Goal: Download file/media

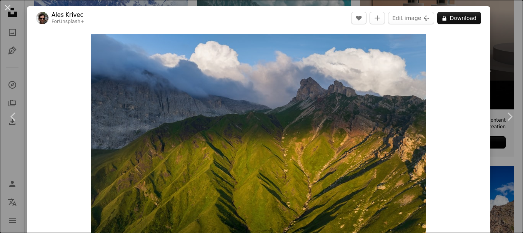
scroll to position [236, 0]
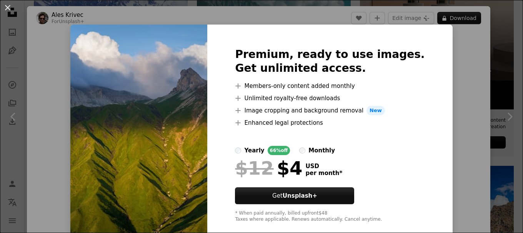
click at [140, 149] on img at bounding box center [138, 135] width 137 height 221
click at [503, 117] on div "An X shape Premium, ready to use images. Get unlimited access. A plus sign Memb…" at bounding box center [261, 116] width 523 height 233
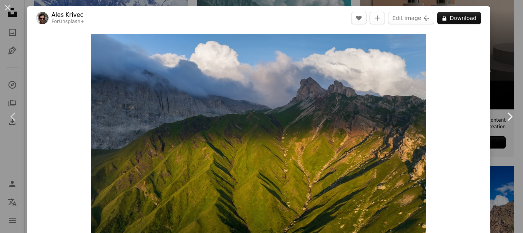
click at [504, 116] on icon "Chevron right" at bounding box center [509, 117] width 12 height 12
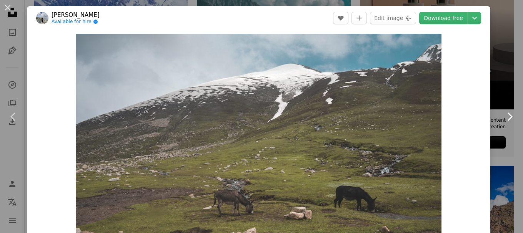
click at [504, 116] on icon "Chevron right" at bounding box center [509, 117] width 12 height 12
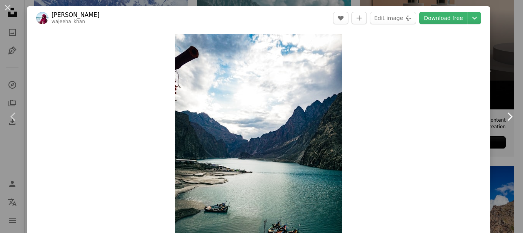
click at [504, 116] on icon "Chevron right" at bounding box center [509, 117] width 12 height 12
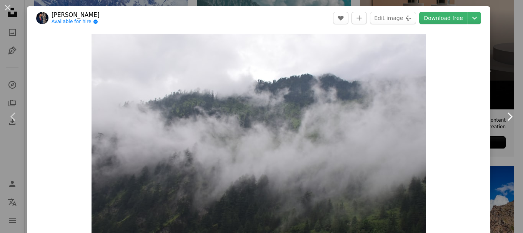
click at [504, 116] on icon "Chevron right" at bounding box center [509, 117] width 12 height 12
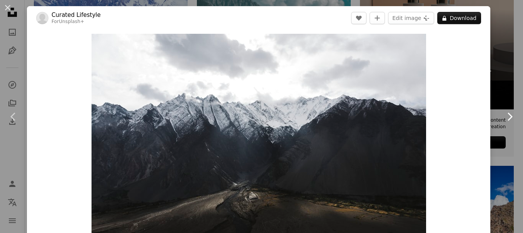
click at [504, 116] on icon "Chevron right" at bounding box center [509, 117] width 12 height 12
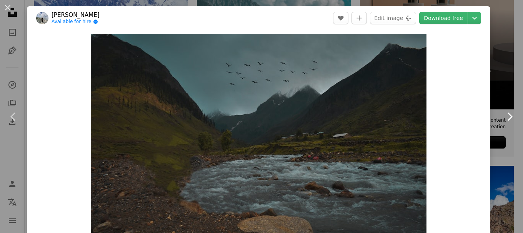
click at [504, 116] on icon "Chevron right" at bounding box center [509, 117] width 12 height 12
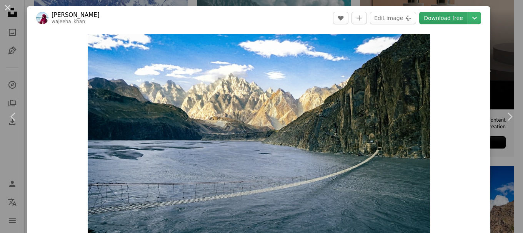
click at [446, 19] on link "Download free" at bounding box center [443, 18] width 48 height 12
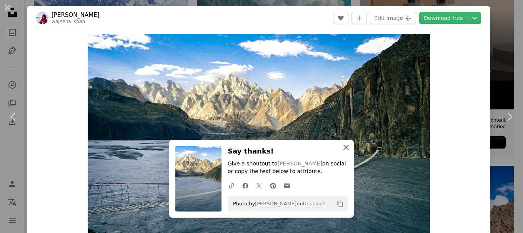
click at [341, 148] on icon "An X shape" at bounding box center [345, 147] width 9 height 9
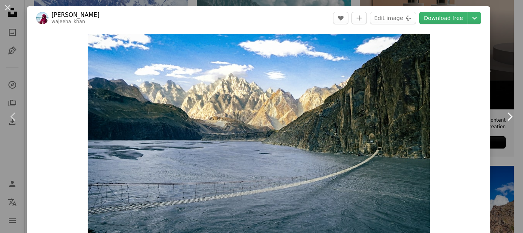
click at [503, 115] on icon "Chevron right" at bounding box center [509, 117] width 12 height 12
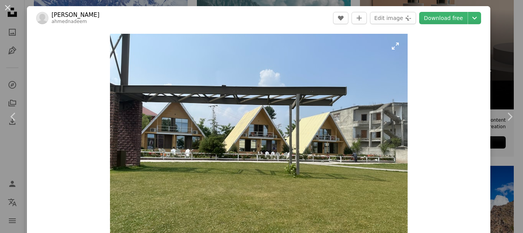
click at [234, 111] on img "Zoom in on this image" at bounding box center [258, 145] width 297 height 223
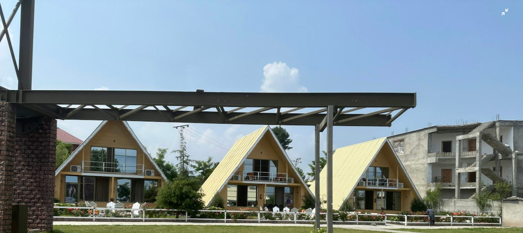
scroll to position [76, 0]
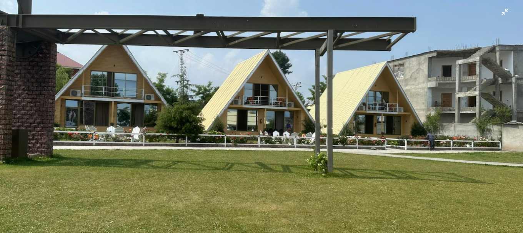
click at [400, 133] on img "Zoom out on this image" at bounding box center [261, 120] width 523 height 393
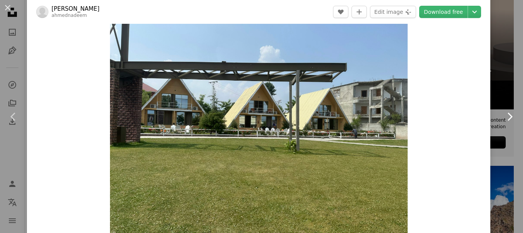
click at [503, 117] on icon "Chevron right" at bounding box center [509, 117] width 12 height 12
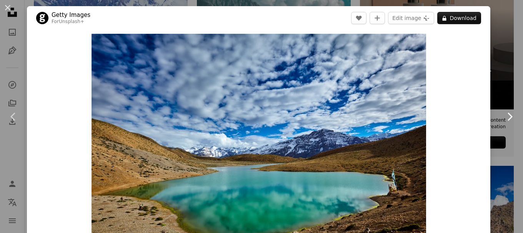
click at [503, 117] on icon "Chevron right" at bounding box center [509, 117] width 12 height 12
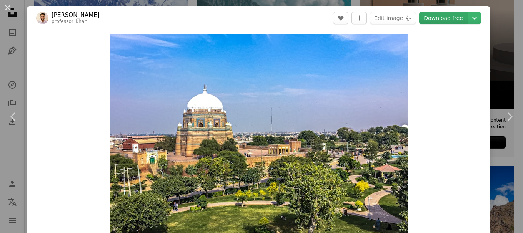
click at [423, 17] on link "Download free" at bounding box center [443, 18] width 48 height 12
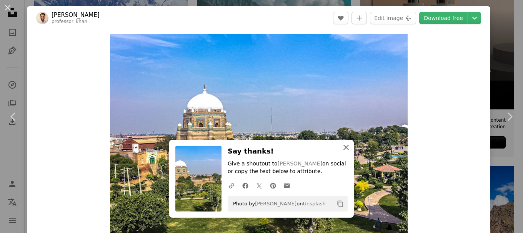
click at [343, 147] on icon "button" at bounding box center [345, 147] width 5 height 5
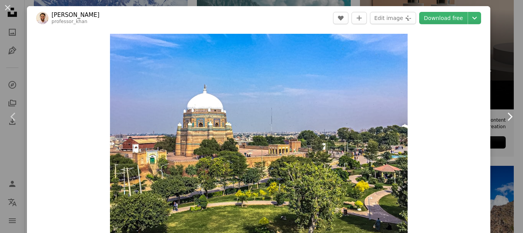
click at [507, 114] on icon at bounding box center [509, 117] width 5 height 8
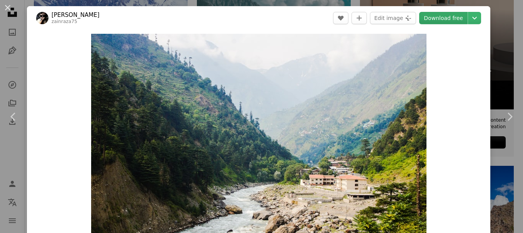
click at [436, 17] on link "Download free" at bounding box center [443, 18] width 48 height 12
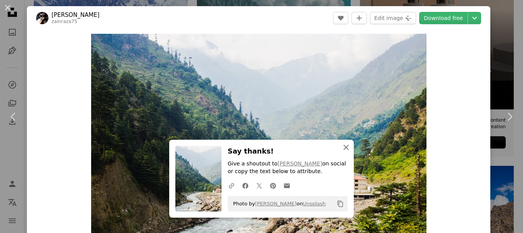
click at [343, 149] on icon "button" at bounding box center [345, 147] width 5 height 5
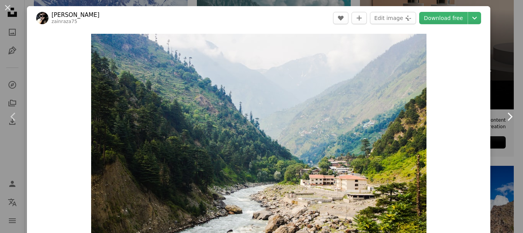
click at [503, 114] on icon "Chevron right" at bounding box center [509, 117] width 12 height 12
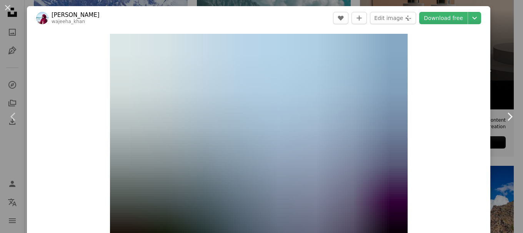
click at [503, 114] on icon "Chevron right" at bounding box center [509, 117] width 12 height 12
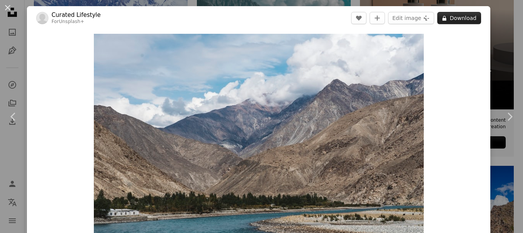
click at [452, 13] on button "A lock Download" at bounding box center [459, 18] width 44 height 12
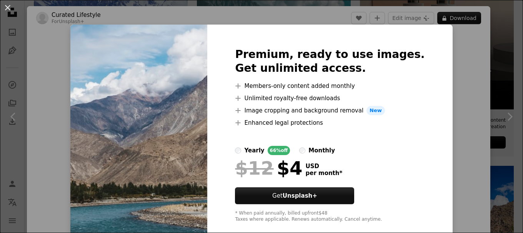
click at [193, 39] on img at bounding box center [138, 135] width 137 height 221
click at [504, 119] on div "An X shape Premium, ready to use images. Get unlimited access. A plus sign Memb…" at bounding box center [261, 116] width 523 height 233
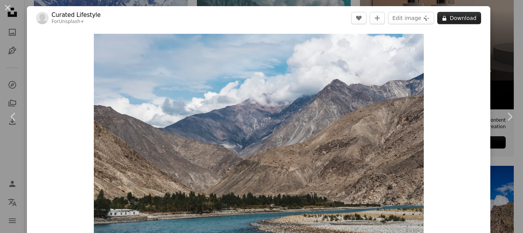
click at [457, 17] on button "A lock Download" at bounding box center [459, 18] width 44 height 12
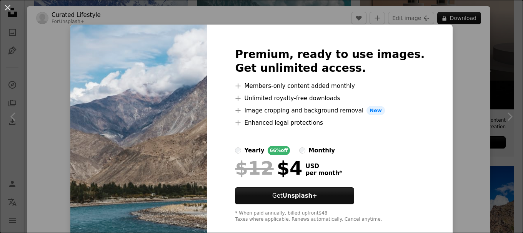
click at [146, 73] on img at bounding box center [138, 135] width 137 height 221
click at [503, 118] on div "An X shape Premium, ready to use images. Get unlimited access. A plus sign Memb…" at bounding box center [261, 116] width 523 height 233
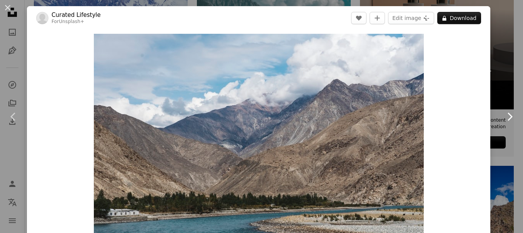
click at [503, 118] on icon "Chevron right" at bounding box center [509, 117] width 12 height 12
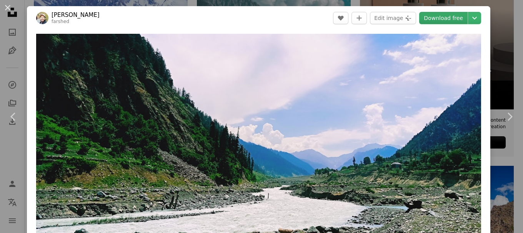
click at [433, 18] on link "Download free" at bounding box center [443, 18] width 48 height 12
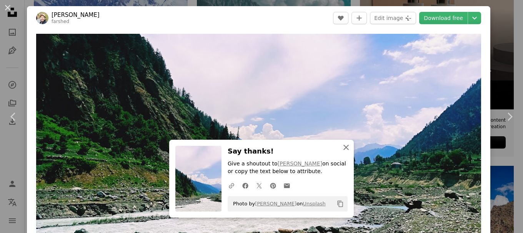
drag, startPoint x: 345, startPoint y: 148, endPoint x: 522, endPoint y: 111, distance: 181.3
click at [345, 148] on icon "An X shape" at bounding box center [345, 147] width 9 height 9
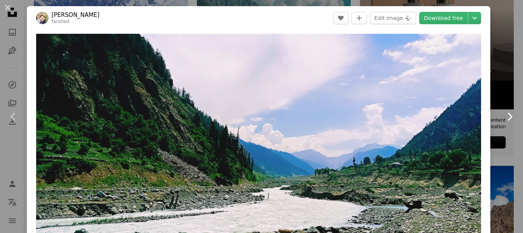
click at [503, 116] on icon "Chevron right" at bounding box center [509, 117] width 12 height 12
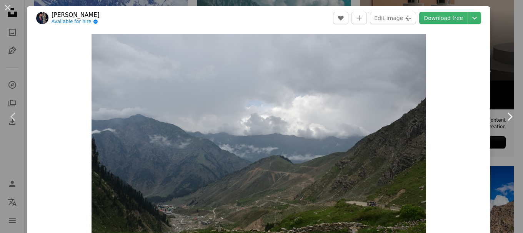
click at [504, 116] on icon "Chevron right" at bounding box center [509, 117] width 12 height 12
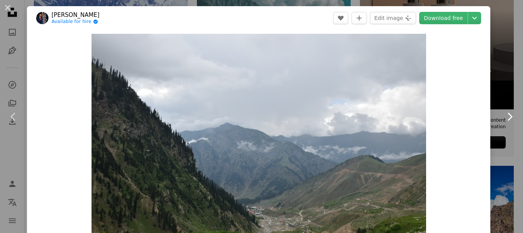
click at [504, 116] on icon "Chevron right" at bounding box center [509, 117] width 12 height 12
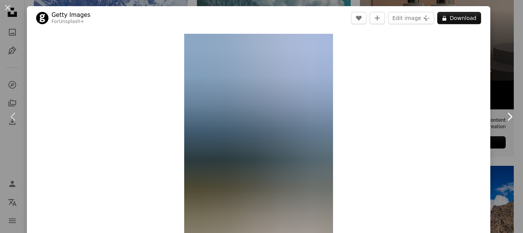
click at [507, 118] on icon at bounding box center [509, 117] width 5 height 8
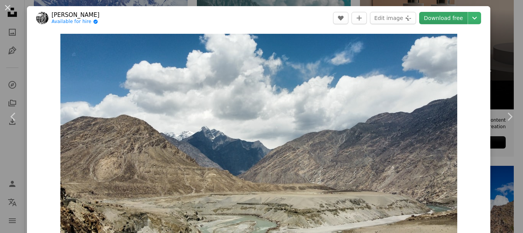
click at [448, 19] on link "Download free" at bounding box center [443, 18] width 48 height 12
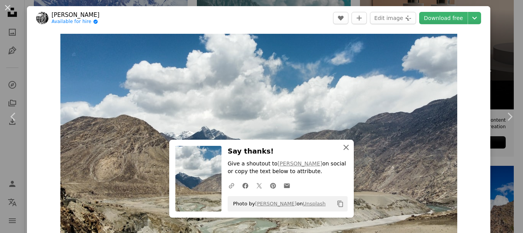
click at [343, 148] on icon "button" at bounding box center [345, 147] width 5 height 5
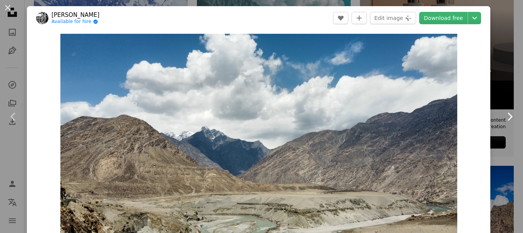
click at [507, 115] on icon at bounding box center [509, 117] width 5 height 8
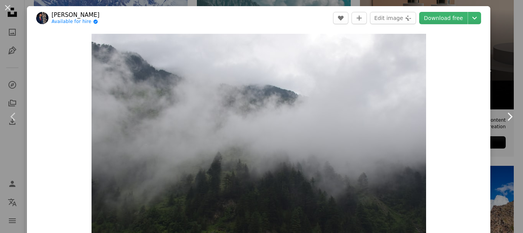
click at [507, 114] on icon at bounding box center [509, 117] width 5 height 8
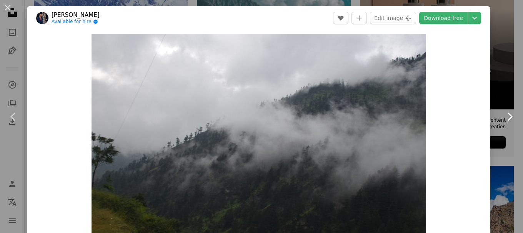
click at [505, 114] on icon "Chevron right" at bounding box center [509, 117] width 12 height 12
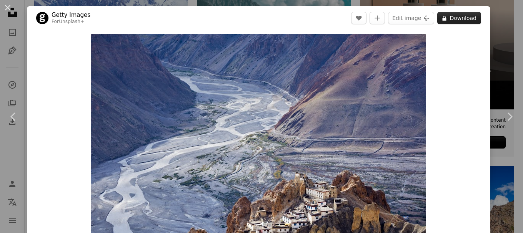
click at [455, 20] on button "A lock Download" at bounding box center [459, 18] width 44 height 12
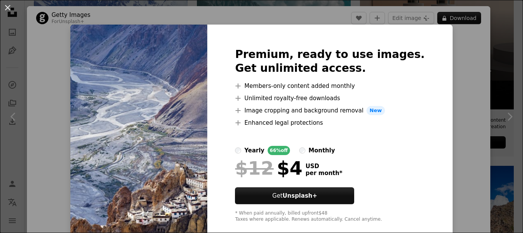
click at [181, 64] on img at bounding box center [138, 135] width 137 height 221
click at [507, 118] on div "An X shape Premium, ready to use images. Get unlimited access. A plus sign Memb…" at bounding box center [261, 116] width 523 height 233
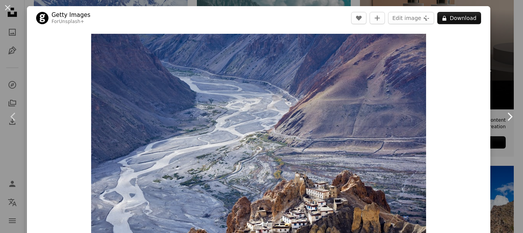
click at [507, 118] on icon "Chevron right" at bounding box center [509, 117] width 12 height 12
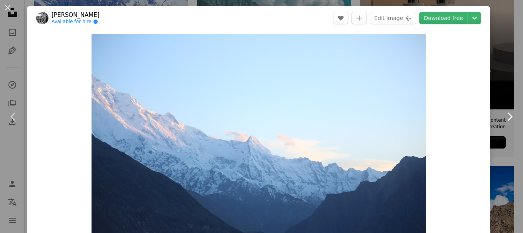
click at [507, 118] on icon "Chevron right" at bounding box center [509, 117] width 12 height 12
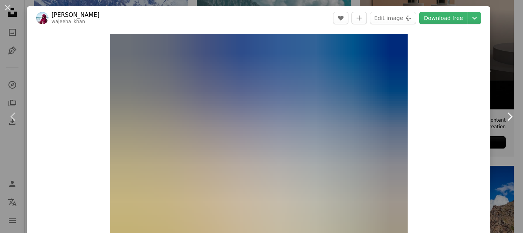
click at [507, 118] on icon "Chevron right" at bounding box center [509, 117] width 12 height 12
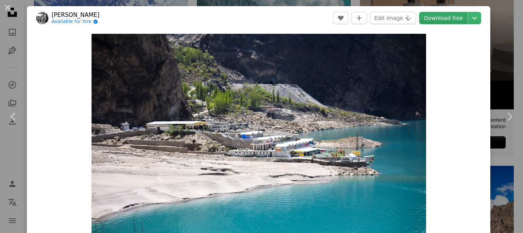
click at [443, 20] on link "Download free" at bounding box center [443, 18] width 48 height 12
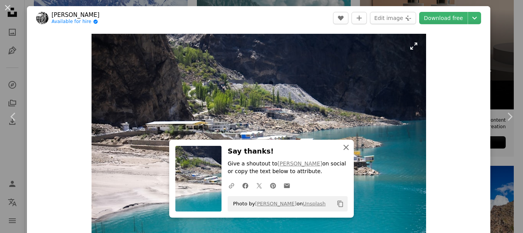
drag, startPoint x: 343, startPoint y: 148, endPoint x: 390, endPoint y: 137, distance: 48.6
click at [343, 148] on icon "An X shape" at bounding box center [345, 147] width 9 height 9
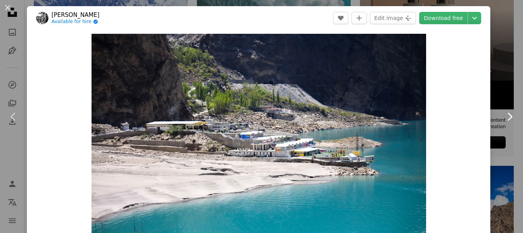
click at [503, 116] on icon "Chevron right" at bounding box center [509, 117] width 12 height 12
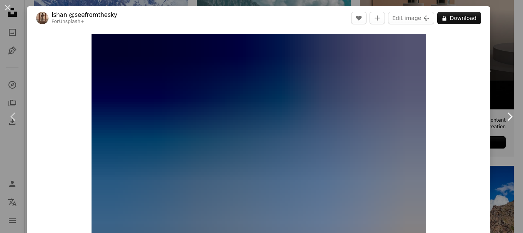
click at [503, 116] on icon "Chevron right" at bounding box center [509, 117] width 12 height 12
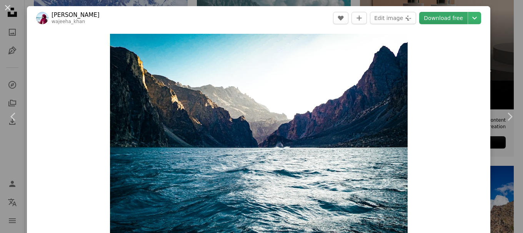
click at [441, 20] on link "Download free" at bounding box center [443, 18] width 48 height 12
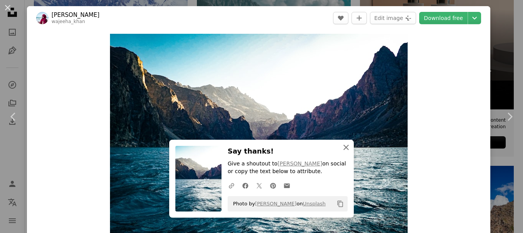
drag, startPoint x: 343, startPoint y: 148, endPoint x: 345, endPoint y: 144, distance: 4.0
click at [343, 148] on icon "button" at bounding box center [345, 147] width 5 height 5
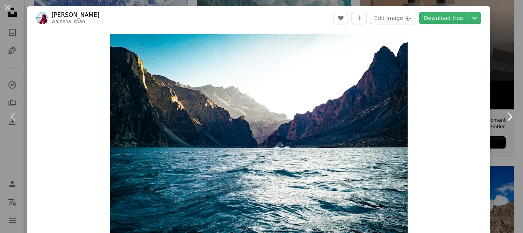
click at [507, 120] on icon at bounding box center [509, 117] width 5 height 8
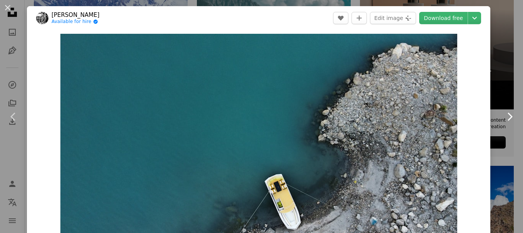
click at [506, 118] on icon "Chevron right" at bounding box center [509, 117] width 12 height 12
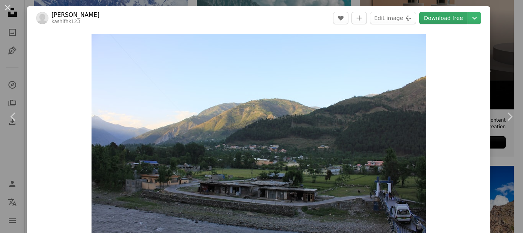
click at [441, 20] on link "Download free" at bounding box center [443, 18] width 48 height 12
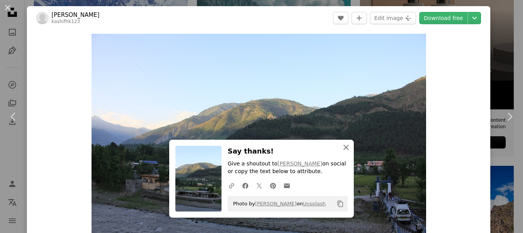
drag, startPoint x: 342, startPoint y: 147, endPoint x: 346, endPoint y: 143, distance: 5.2
click at [343, 147] on icon "button" at bounding box center [345, 147] width 5 height 5
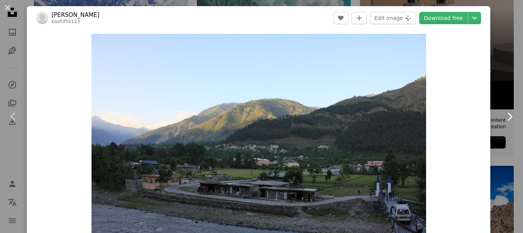
click at [503, 118] on icon "Chevron right" at bounding box center [509, 117] width 12 height 12
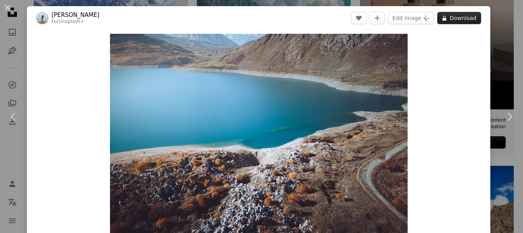
click at [454, 20] on button "A lock Download" at bounding box center [459, 18] width 44 height 12
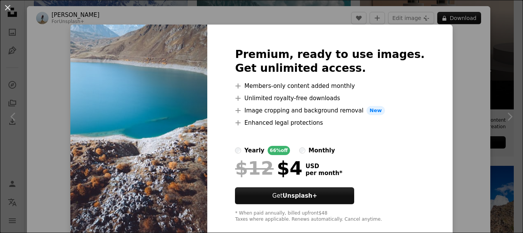
click at [457, 77] on div "An X shape Premium, ready to use images. Get unlimited access. A plus sign Memb…" at bounding box center [261, 116] width 523 height 233
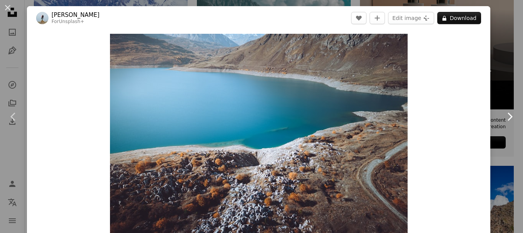
click at [503, 117] on icon "Chevron right" at bounding box center [509, 117] width 12 height 12
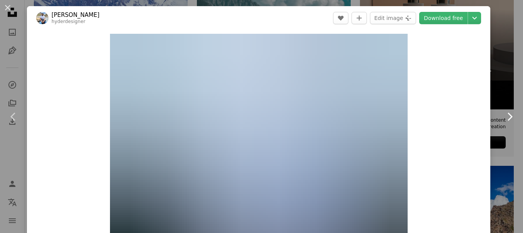
click at [503, 118] on icon "Chevron right" at bounding box center [509, 117] width 12 height 12
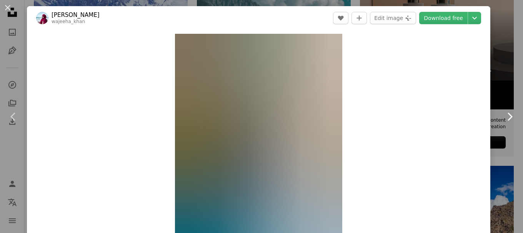
click at [503, 118] on icon "Chevron right" at bounding box center [509, 117] width 12 height 12
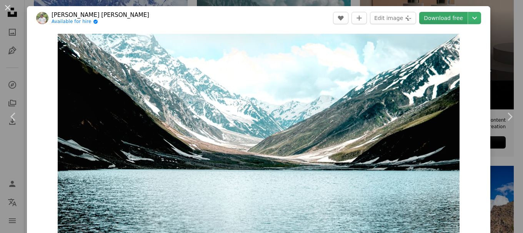
click at [435, 18] on link "Download free" at bounding box center [443, 18] width 48 height 12
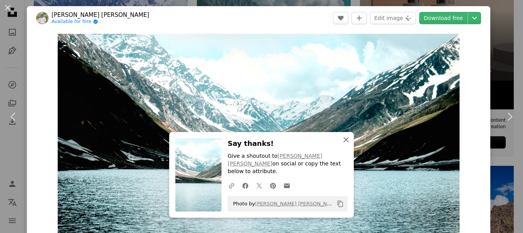
click at [344, 143] on icon "button" at bounding box center [345, 139] width 5 height 5
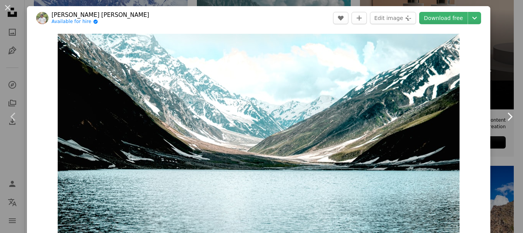
click at [505, 113] on icon "Chevron right" at bounding box center [509, 117] width 12 height 12
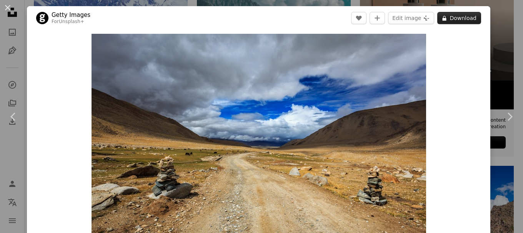
click at [455, 16] on button "A lock Download" at bounding box center [459, 18] width 44 height 12
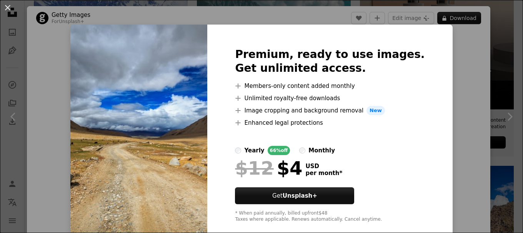
click at [453, 56] on div "An X shape Premium, ready to use images. Get unlimited access. A plus sign Memb…" at bounding box center [261, 116] width 523 height 233
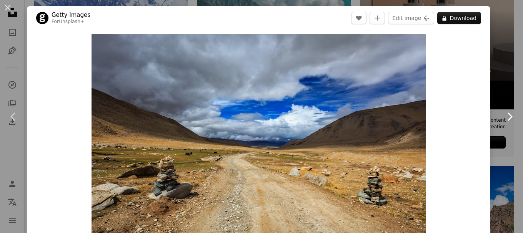
click at [504, 118] on icon "Chevron right" at bounding box center [509, 117] width 12 height 12
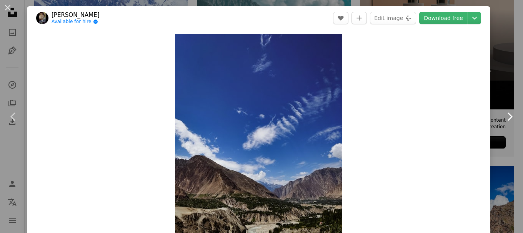
click at [507, 118] on icon at bounding box center [509, 117] width 5 height 8
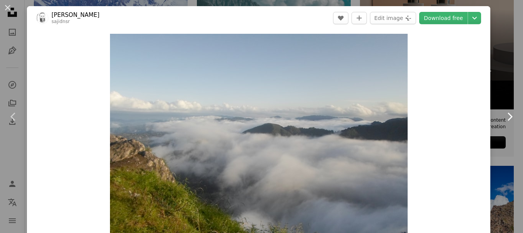
click at [507, 118] on icon at bounding box center [509, 117] width 5 height 8
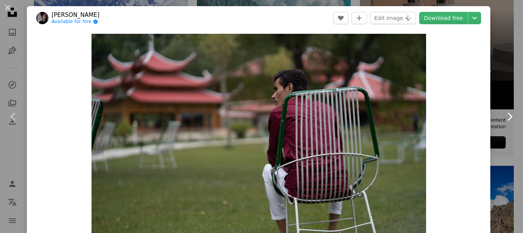
click at [507, 118] on icon at bounding box center [509, 117] width 5 height 8
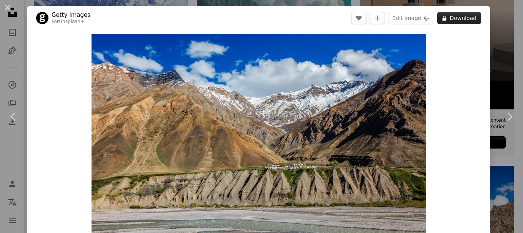
click at [452, 15] on button "A lock Download" at bounding box center [459, 18] width 44 height 12
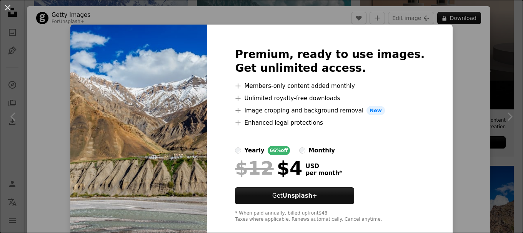
click at [433, 130] on div "An X shape Premium, ready to use images. Get unlimited access. A plus sign Memb…" at bounding box center [261, 116] width 523 height 233
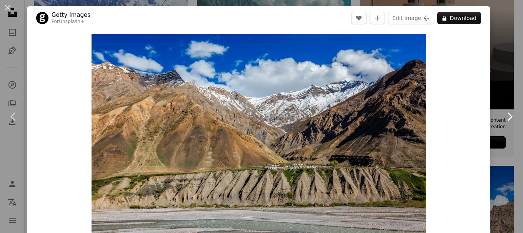
click at [503, 114] on icon "Chevron right" at bounding box center [509, 117] width 12 height 12
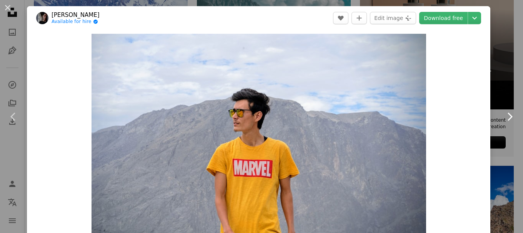
click at [503, 114] on icon "Chevron right" at bounding box center [509, 117] width 12 height 12
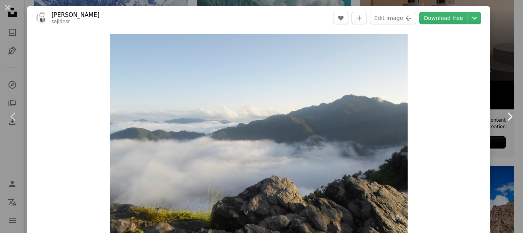
click at [503, 114] on icon "Chevron right" at bounding box center [509, 117] width 12 height 12
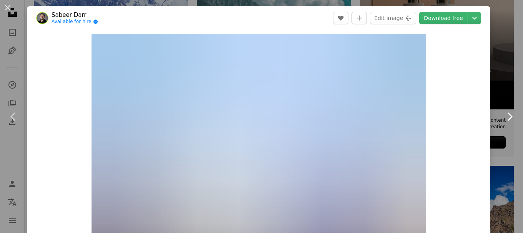
click at [503, 117] on icon "Chevron right" at bounding box center [509, 117] width 12 height 12
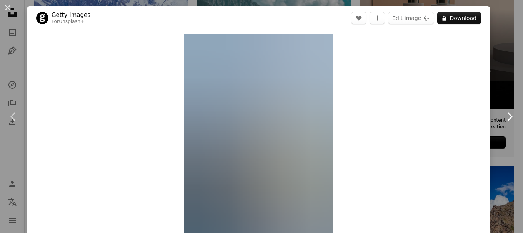
click at [503, 117] on icon "Chevron right" at bounding box center [509, 117] width 12 height 12
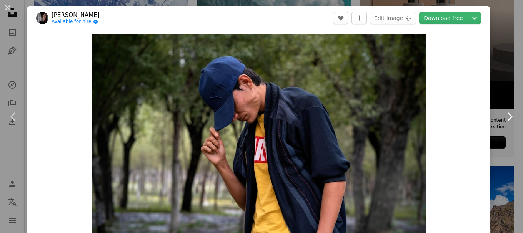
click at [503, 117] on icon "Chevron right" at bounding box center [509, 117] width 12 height 12
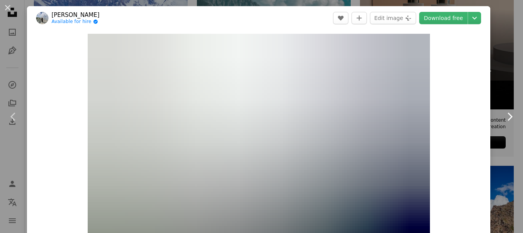
click at [503, 118] on icon "Chevron right" at bounding box center [509, 117] width 12 height 12
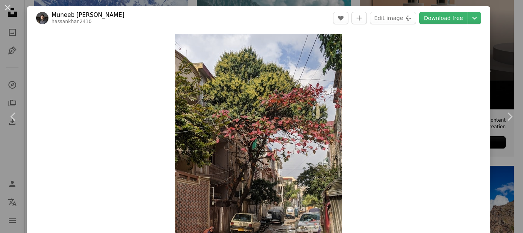
scroll to position [6, 0]
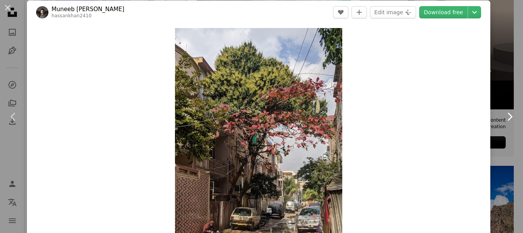
click at [507, 114] on icon at bounding box center [509, 117] width 5 height 8
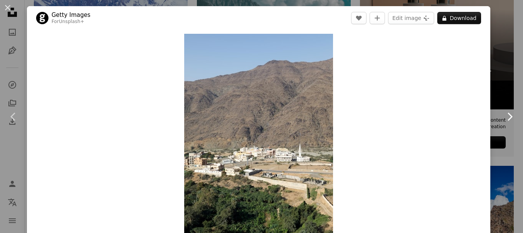
click at [507, 114] on icon at bounding box center [509, 117] width 5 height 8
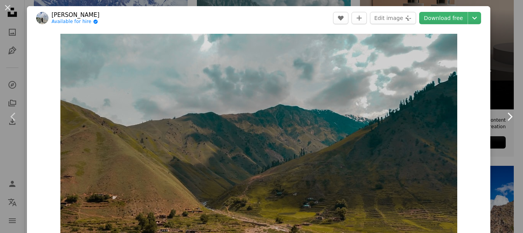
click at [503, 121] on icon "Chevron right" at bounding box center [509, 117] width 12 height 12
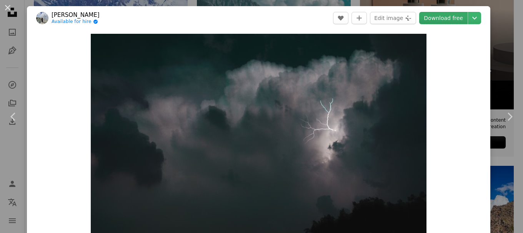
click at [435, 22] on link "Download free" at bounding box center [443, 18] width 48 height 12
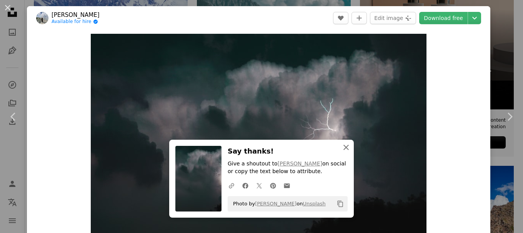
click at [342, 148] on icon "An X shape" at bounding box center [345, 147] width 9 height 9
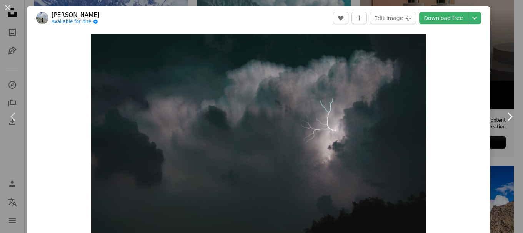
click at [507, 119] on icon at bounding box center [509, 117] width 5 height 8
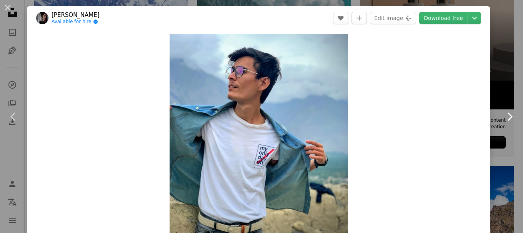
click at [507, 119] on icon at bounding box center [509, 117] width 5 height 8
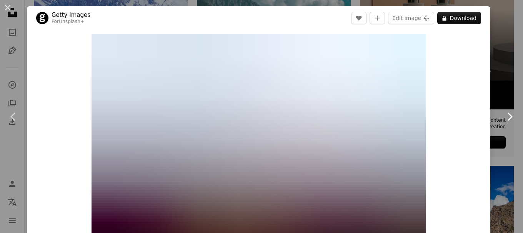
click at [507, 119] on icon at bounding box center [509, 117] width 5 height 8
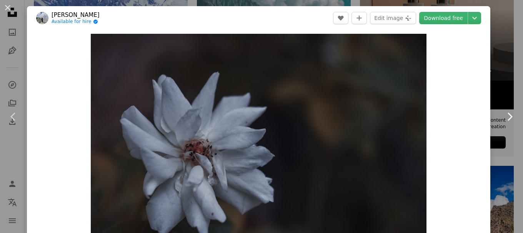
click at [507, 119] on icon at bounding box center [509, 117] width 5 height 8
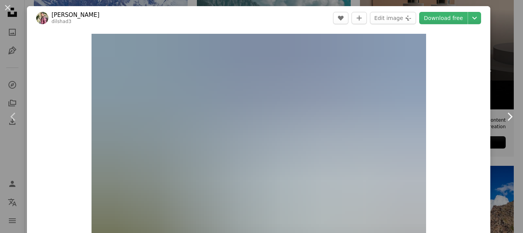
click at [507, 119] on icon at bounding box center [509, 117] width 5 height 8
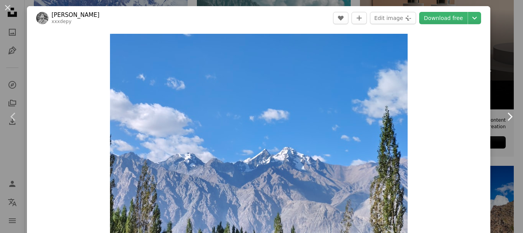
click at [507, 119] on icon at bounding box center [509, 117] width 5 height 8
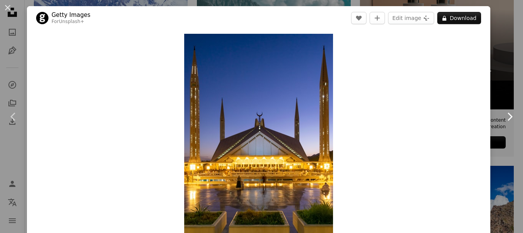
click at [507, 119] on icon at bounding box center [509, 117] width 5 height 8
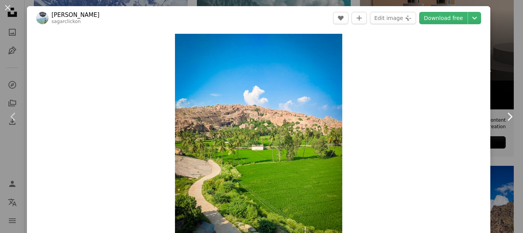
click at [507, 119] on icon at bounding box center [509, 117] width 5 height 8
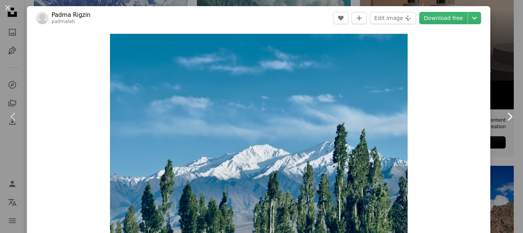
click at [507, 119] on icon at bounding box center [509, 117] width 5 height 8
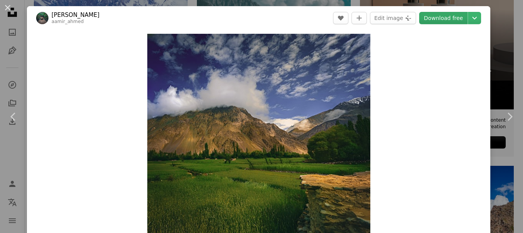
click at [440, 18] on link "Download free" at bounding box center [443, 18] width 48 height 12
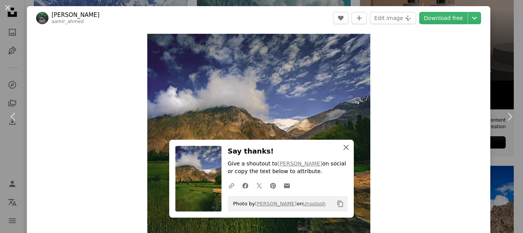
click at [343, 149] on icon "button" at bounding box center [345, 147] width 5 height 5
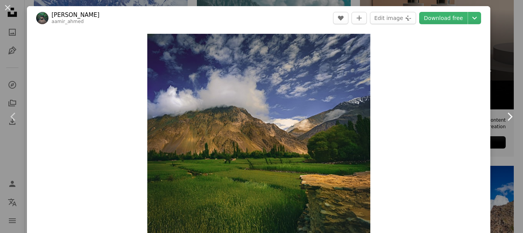
click at [503, 117] on icon "Chevron right" at bounding box center [509, 117] width 12 height 12
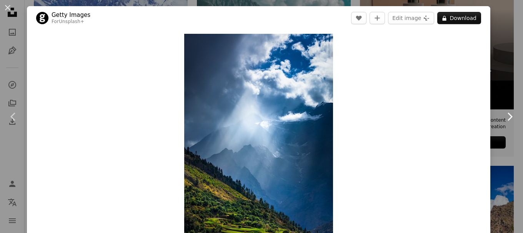
click at [504, 117] on icon "Chevron right" at bounding box center [509, 117] width 12 height 12
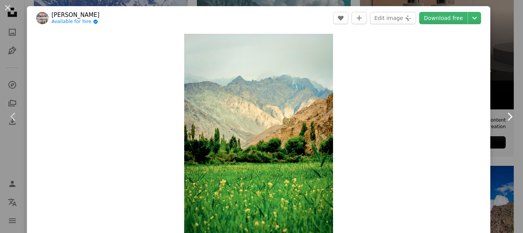
click at [504, 118] on icon "Chevron right" at bounding box center [509, 117] width 12 height 12
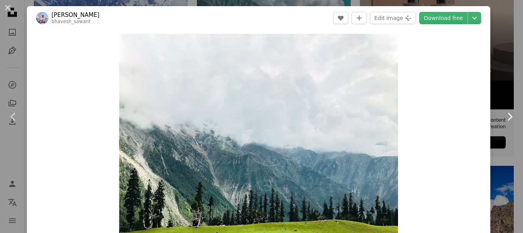
click at [507, 118] on icon at bounding box center [509, 117] width 5 height 8
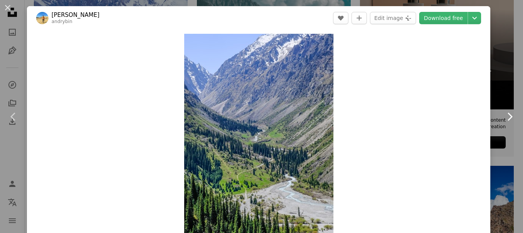
click at [507, 118] on icon at bounding box center [509, 117] width 5 height 8
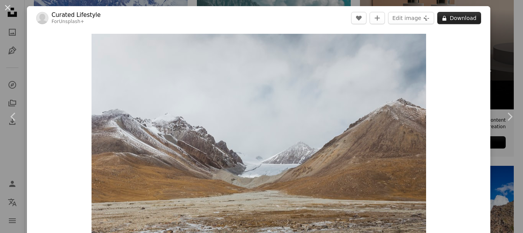
click at [451, 20] on button "A lock Download" at bounding box center [459, 18] width 44 height 12
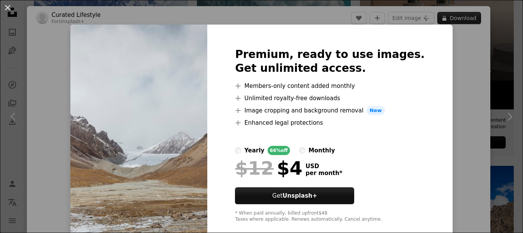
click at [451, 20] on div "An X shape Premium, ready to use images. Get unlimited access. A plus sign Memb…" at bounding box center [261, 116] width 523 height 233
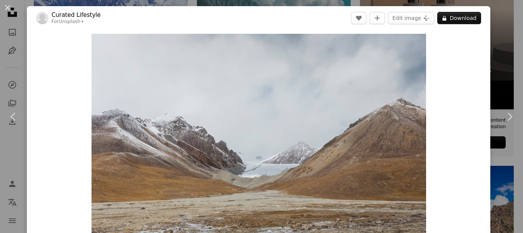
click at [457, 76] on div "Zoom in" at bounding box center [258, 145] width 463 height 231
click at [503, 116] on icon "Chevron right" at bounding box center [509, 117] width 12 height 12
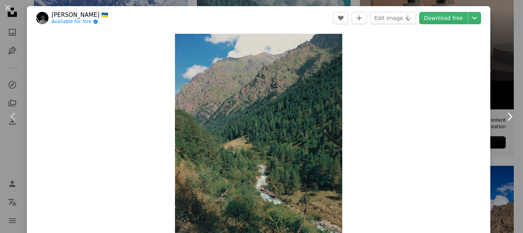
click at [503, 116] on icon "Chevron right" at bounding box center [509, 117] width 12 height 12
